Goal: Complete application form

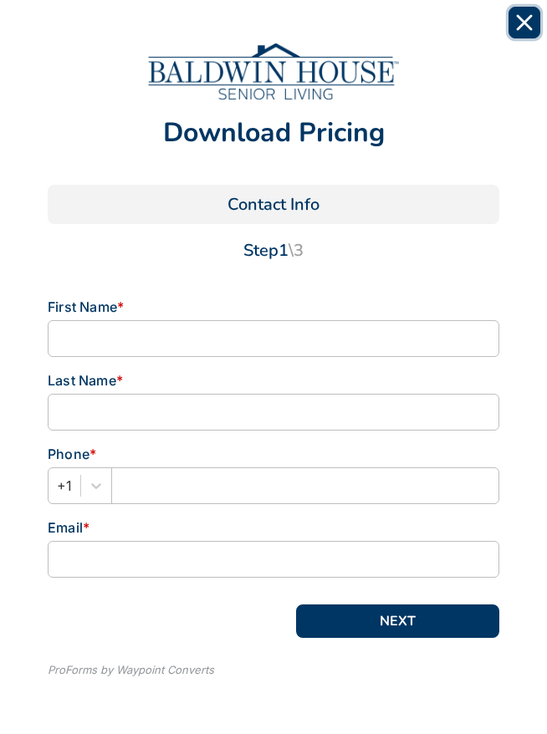
click at [516, 13] on button "Close" at bounding box center [524, 23] width 32 height 32
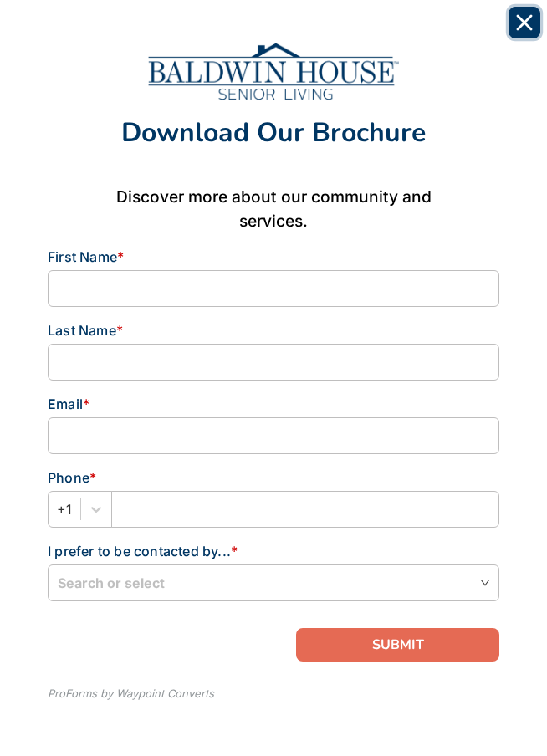
click at [524, 29] on icon "Close" at bounding box center [524, 22] width 17 height 17
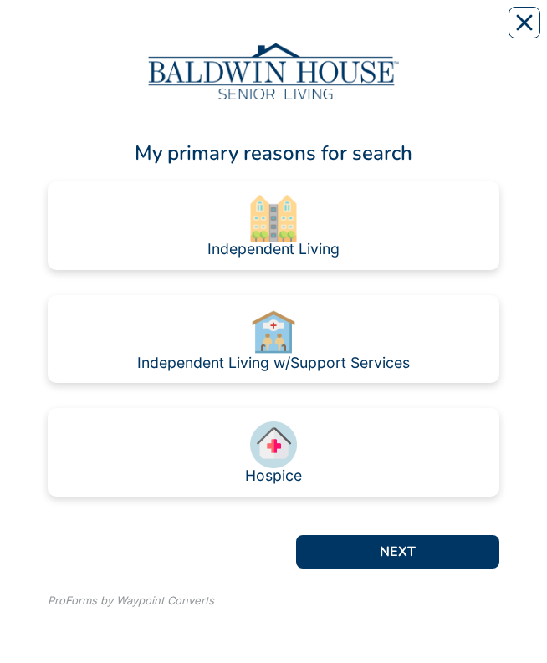
click at [289, 33] on img at bounding box center [273, 218] width 47 height 47
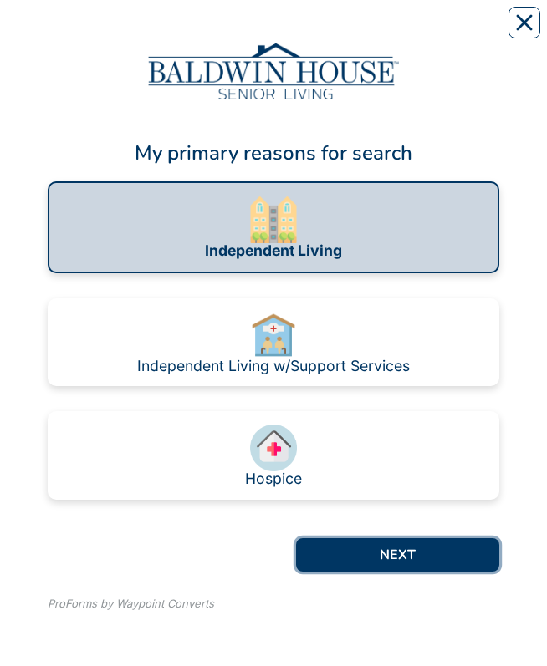
click at [401, 33] on button "NEXT" at bounding box center [397, 554] width 203 height 33
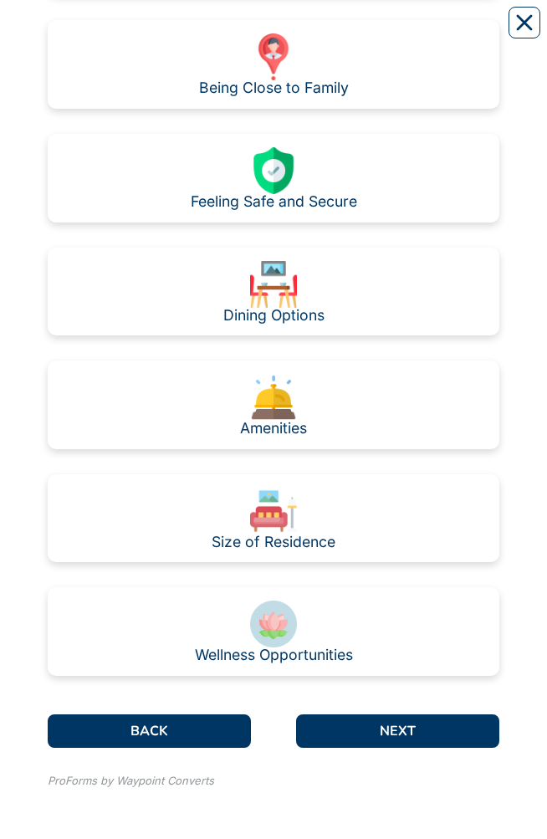
scroll to position [840, 0]
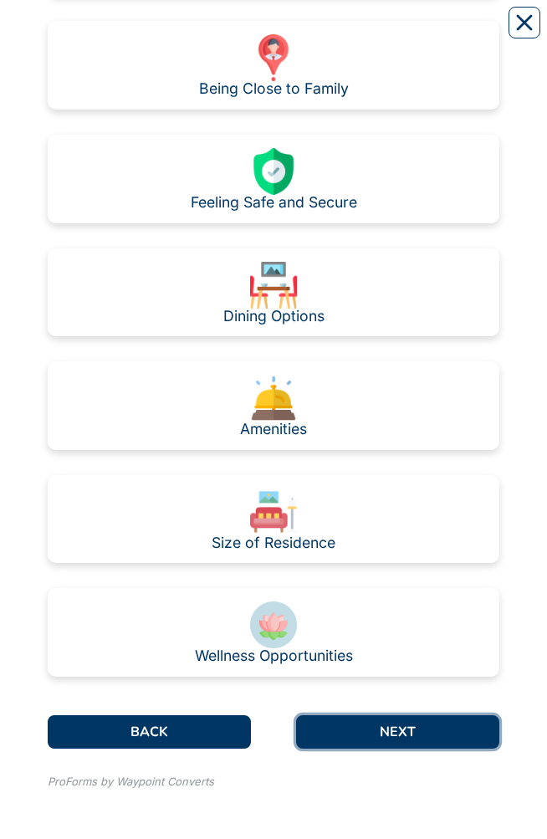
click at [395, 33] on button "NEXT" at bounding box center [397, 731] width 203 height 33
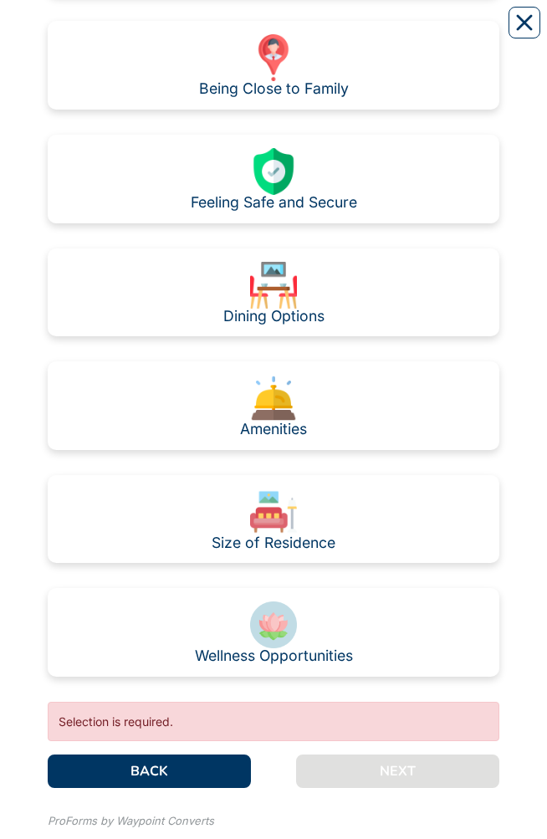
click at [289, 33] on img at bounding box center [273, 171] width 47 height 47
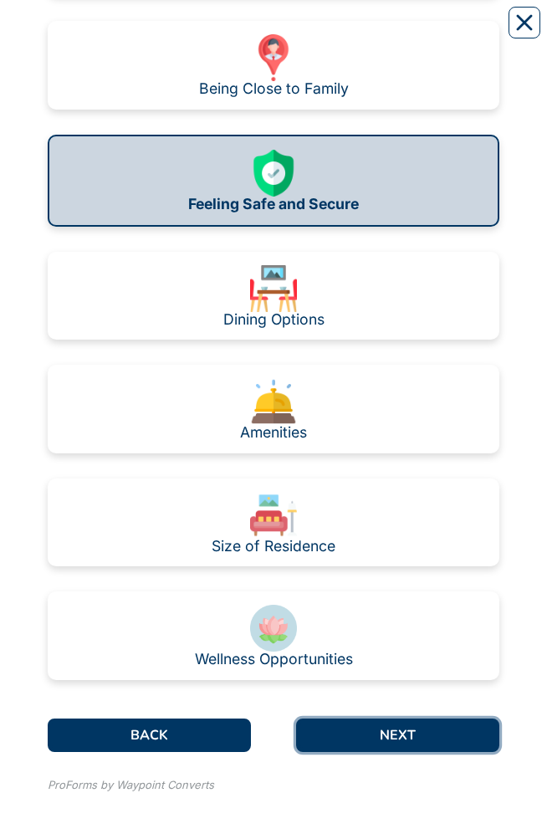
click at [411, 33] on button "NEXT" at bounding box center [397, 734] width 203 height 33
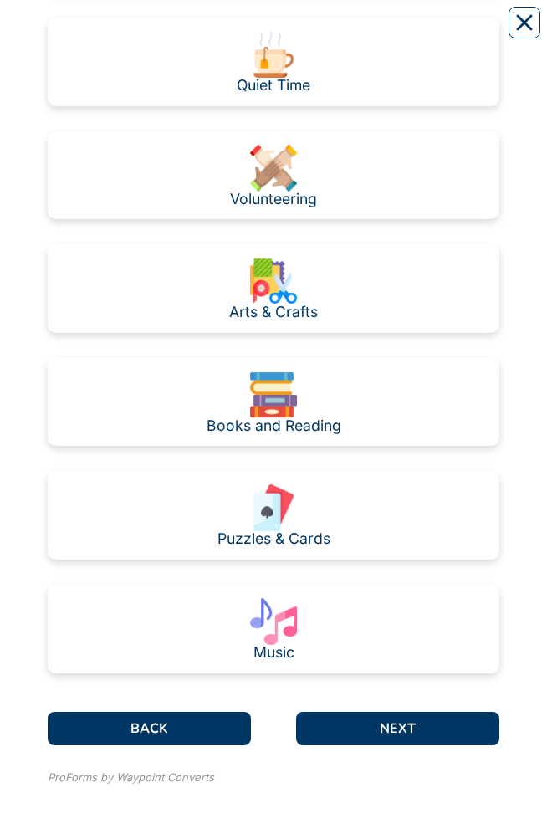
scroll to position [389, 0]
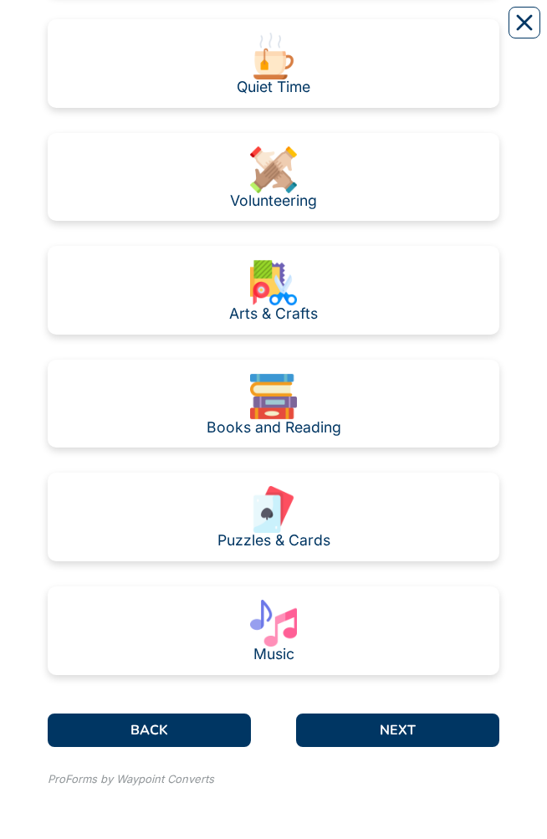
click at [286, 33] on img at bounding box center [273, 509] width 47 height 47
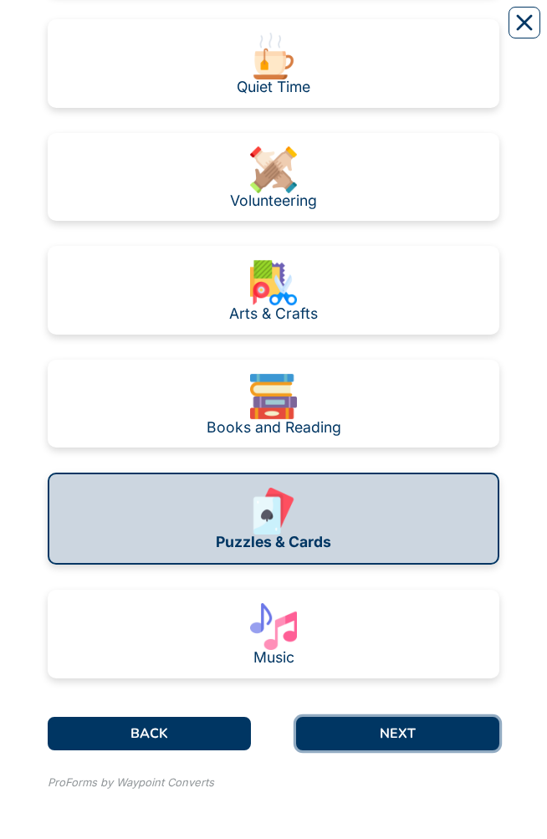
click at [393, 33] on button "NEXT" at bounding box center [397, 733] width 203 height 33
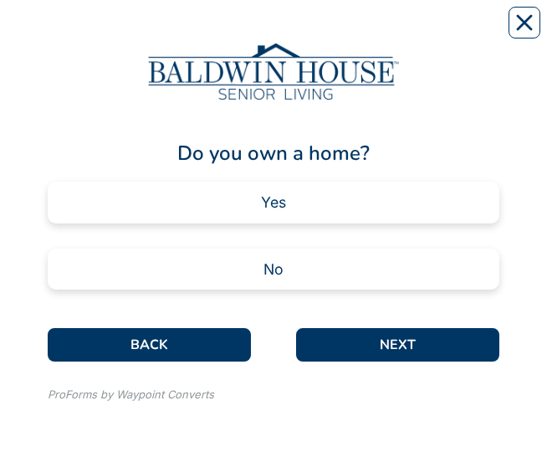
click at [294, 33] on div "No" at bounding box center [274, 269] width 452 height 42
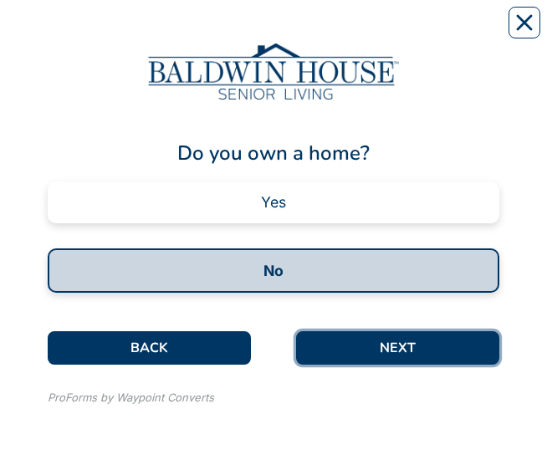
click at [406, 33] on button "NEXT" at bounding box center [397, 347] width 203 height 33
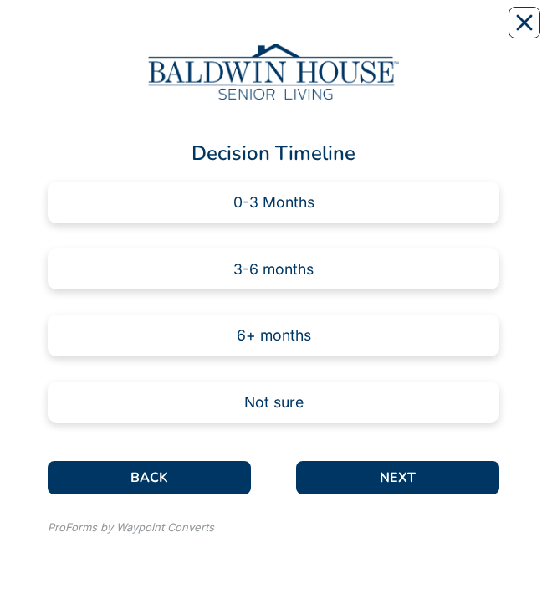
click at [291, 33] on div "6+ months" at bounding box center [274, 335] width 74 height 15
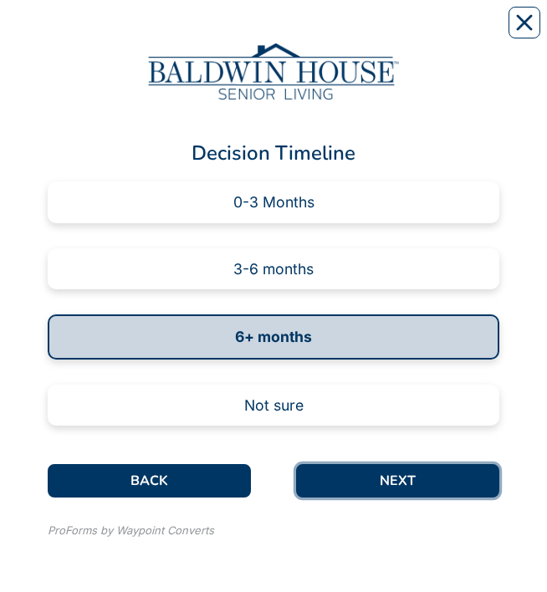
click at [398, 33] on button "NEXT" at bounding box center [397, 480] width 203 height 33
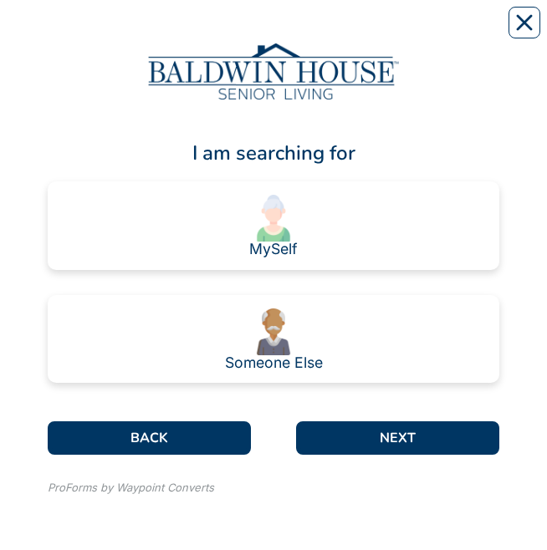
click at [294, 33] on img at bounding box center [273, 218] width 47 height 47
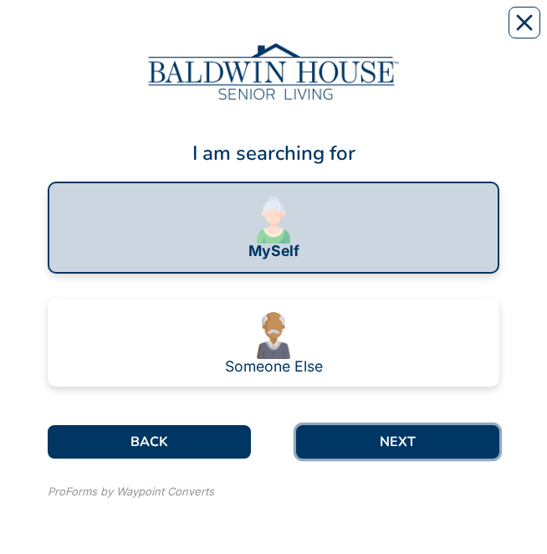
click at [406, 33] on button "NEXT" at bounding box center [397, 441] width 203 height 33
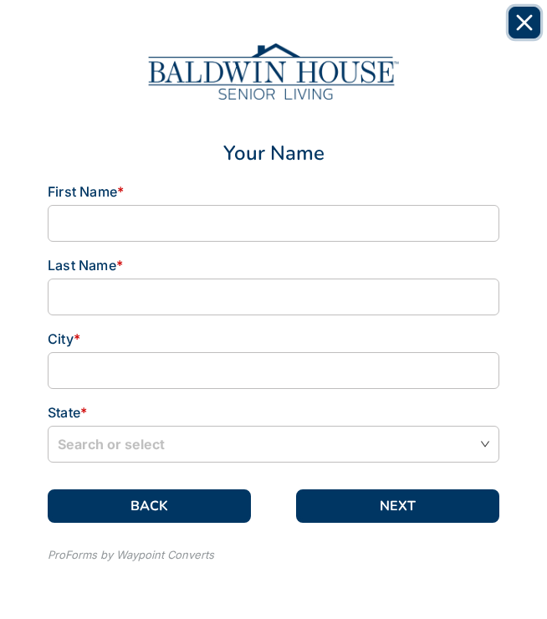
click at [532, 21] on icon "Close" at bounding box center [524, 22] width 17 height 17
